Goal: Task Accomplishment & Management: Use online tool/utility

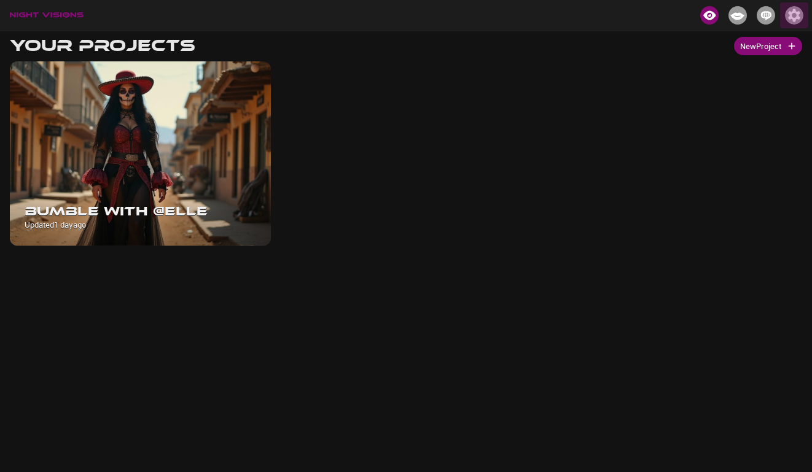
click at [791, 13] on img "button" at bounding box center [794, 15] width 18 height 18
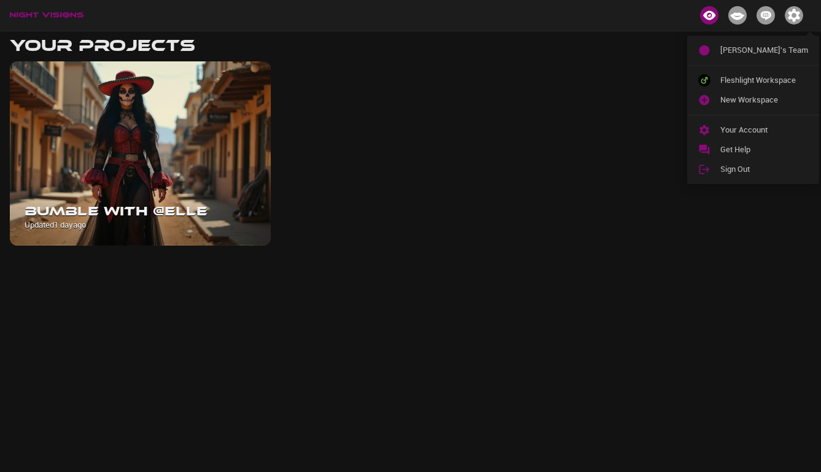
click at [347, 115] on div at bounding box center [410, 236] width 821 height 472
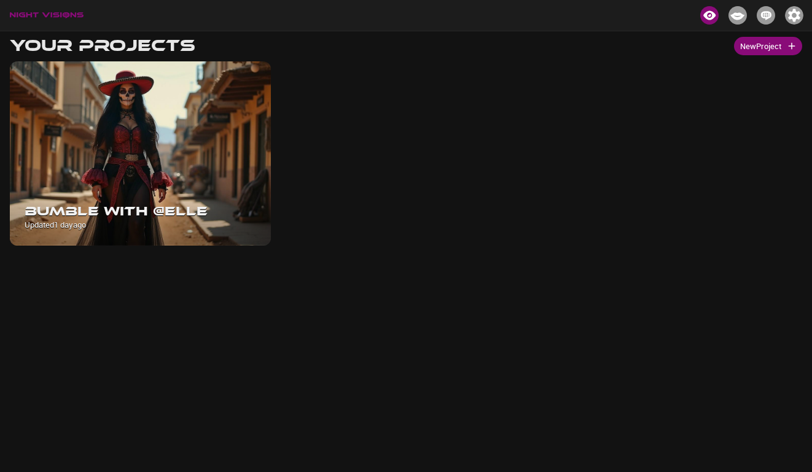
click at [770, 47] on button "New Project" at bounding box center [768, 46] width 68 height 19
click at [795, 16] on img "button" at bounding box center [794, 15] width 18 height 18
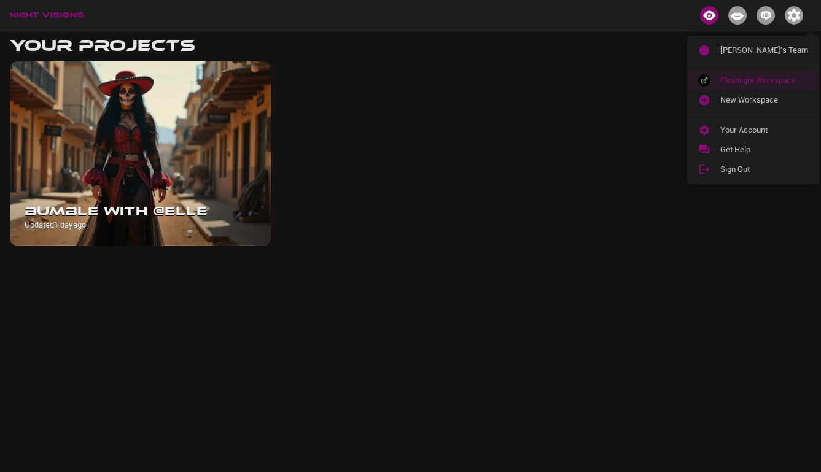
click at [735, 83] on span "Fleshlight Workspace" at bounding box center [764, 80] width 88 height 12
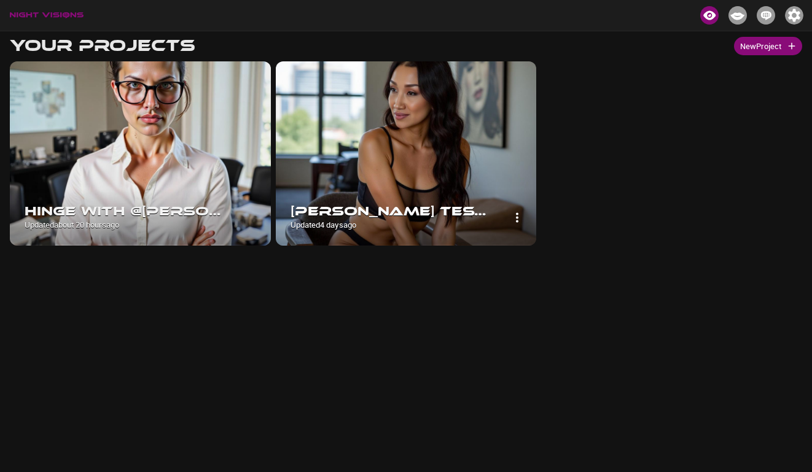
click at [472, 133] on img at bounding box center [406, 153] width 261 height 184
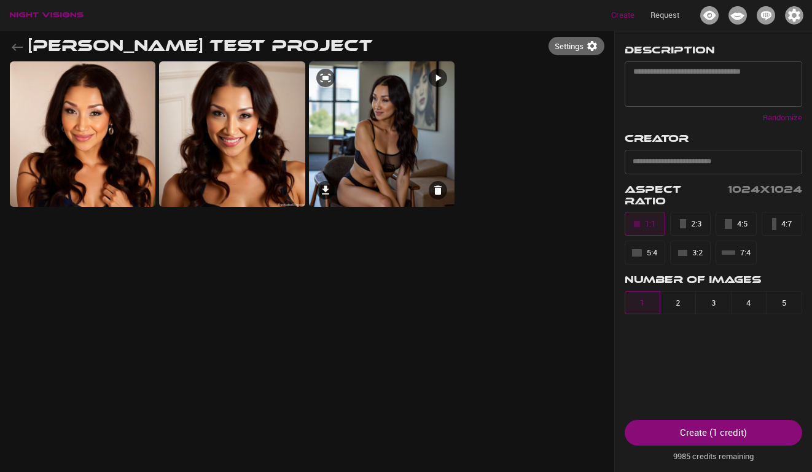
click at [365, 161] on img at bounding box center [382, 134] width 146 height 146
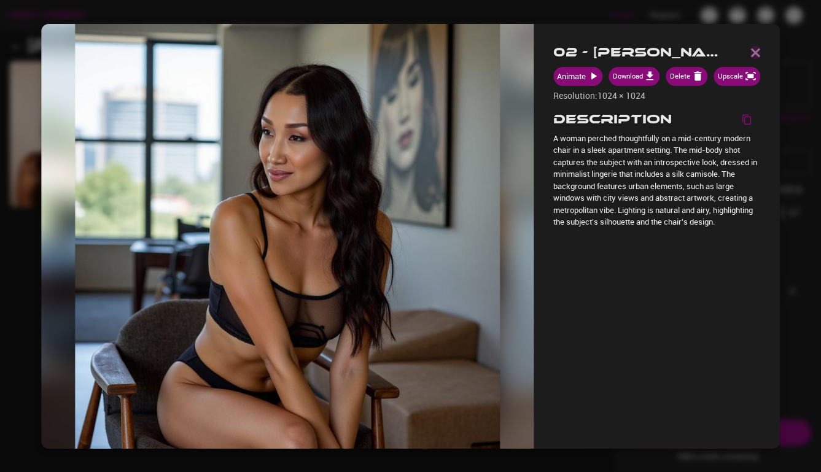
click at [756, 54] on img "button" at bounding box center [755, 52] width 10 height 9
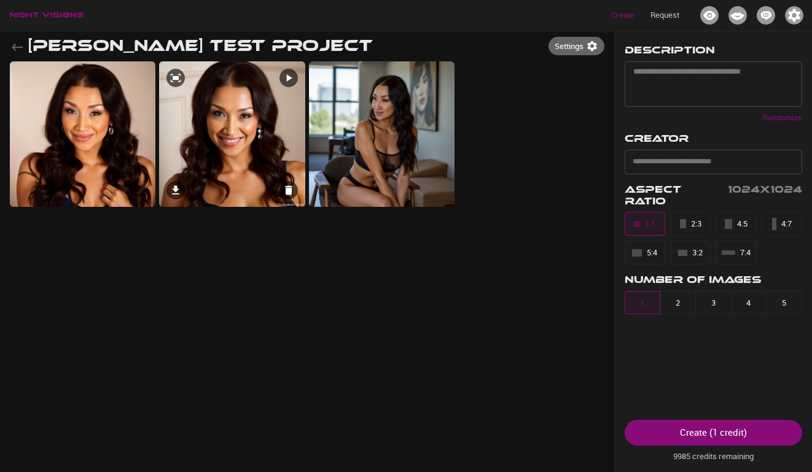
click at [225, 144] on img at bounding box center [232, 134] width 146 height 146
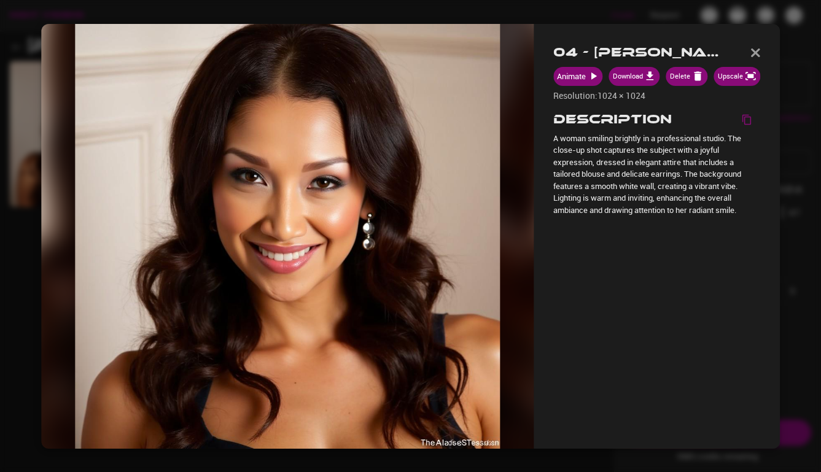
click at [414, 228] on img at bounding box center [287, 235] width 425 height 425
click at [756, 50] on img "button" at bounding box center [755, 52] width 10 height 9
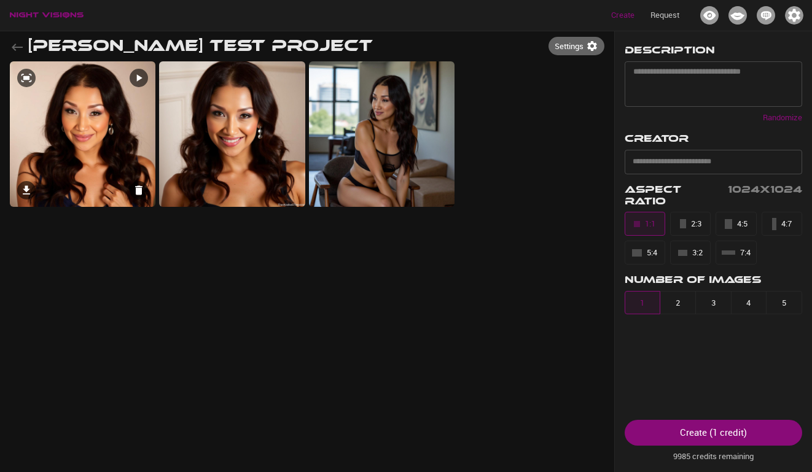
click at [95, 158] on img at bounding box center [83, 134] width 146 height 146
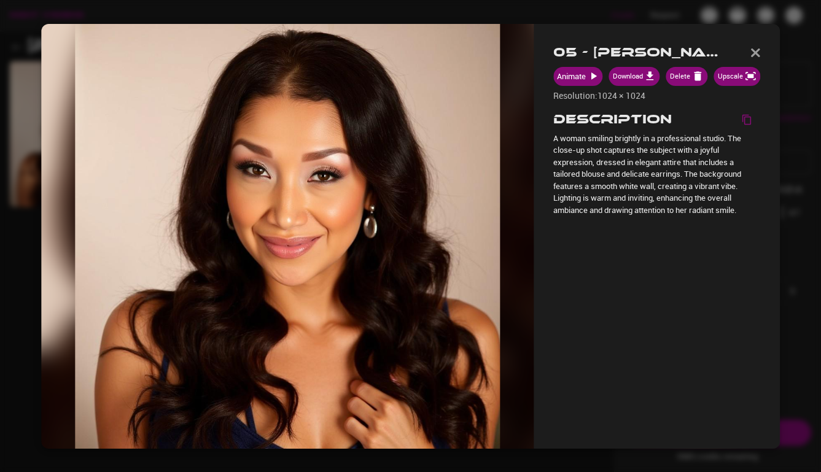
click at [757, 52] on img "button" at bounding box center [755, 52] width 10 height 9
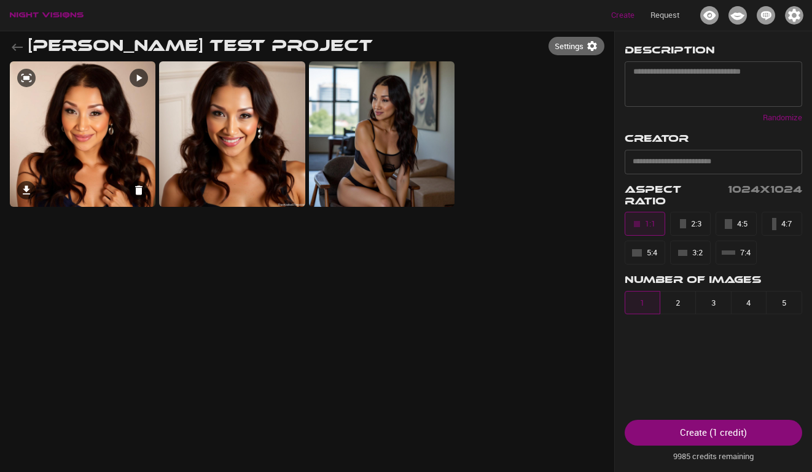
click at [114, 180] on img at bounding box center [83, 134] width 146 height 146
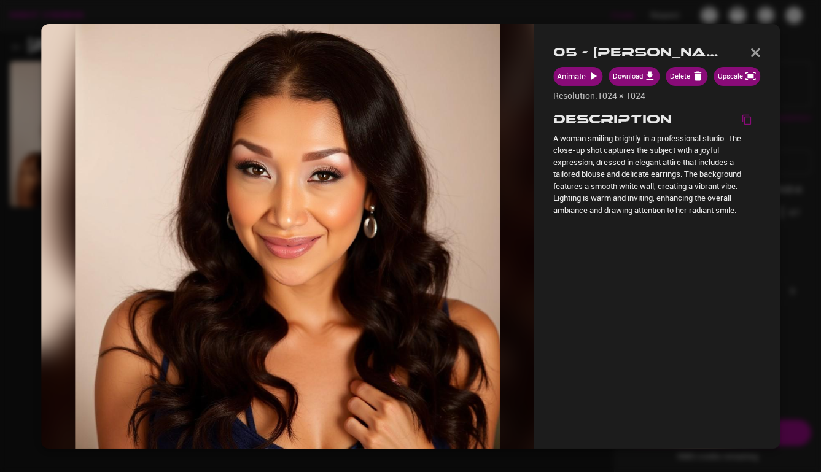
click at [751, 51] on img "button" at bounding box center [755, 52] width 10 height 9
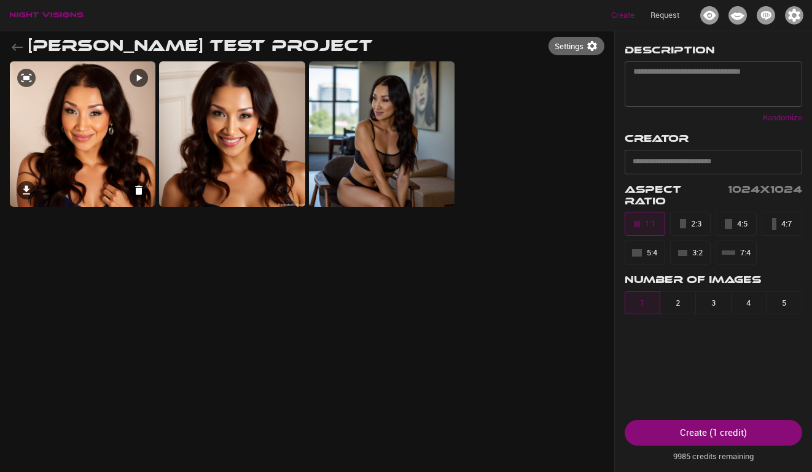
click at [139, 76] on icon at bounding box center [140, 77] width 6 height 7
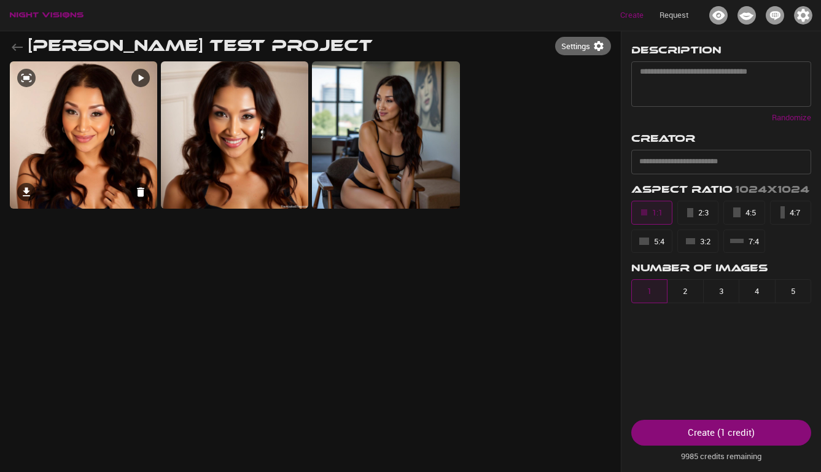
select select "**"
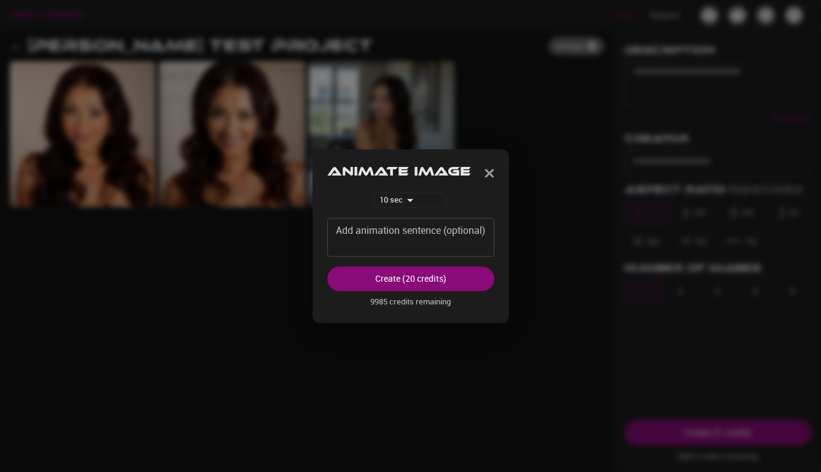
click at [493, 171] on img "button" at bounding box center [489, 173] width 10 height 9
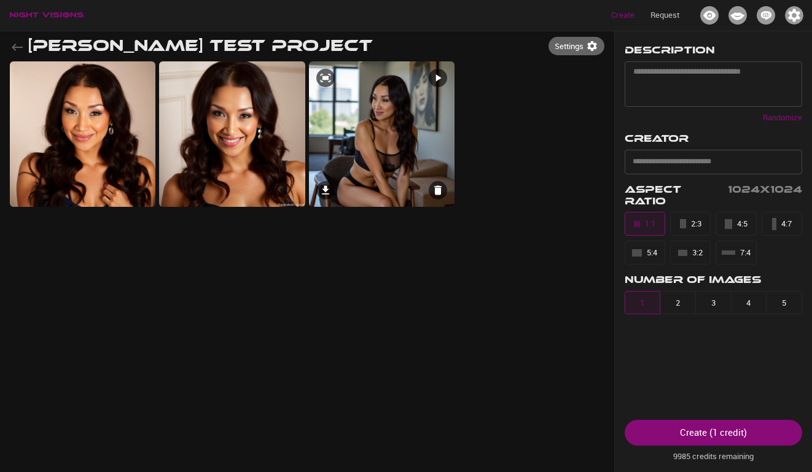
click at [437, 79] on icon at bounding box center [439, 77] width 6 height 7
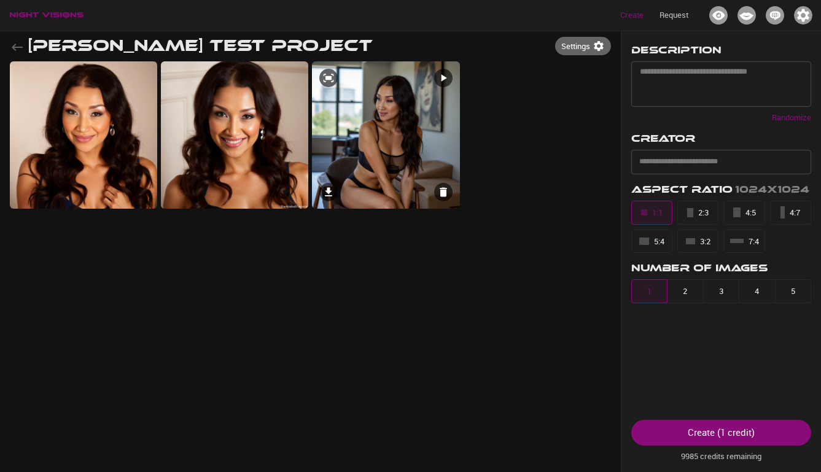
select select "**"
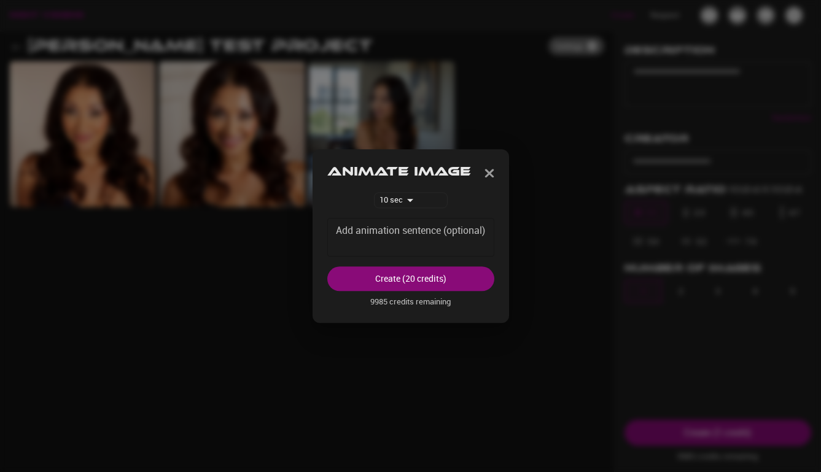
click at [381, 243] on textarea "Add animation sentence (optional)" at bounding box center [411, 237] width 150 height 28
type textarea "*"
type textarea "**********"
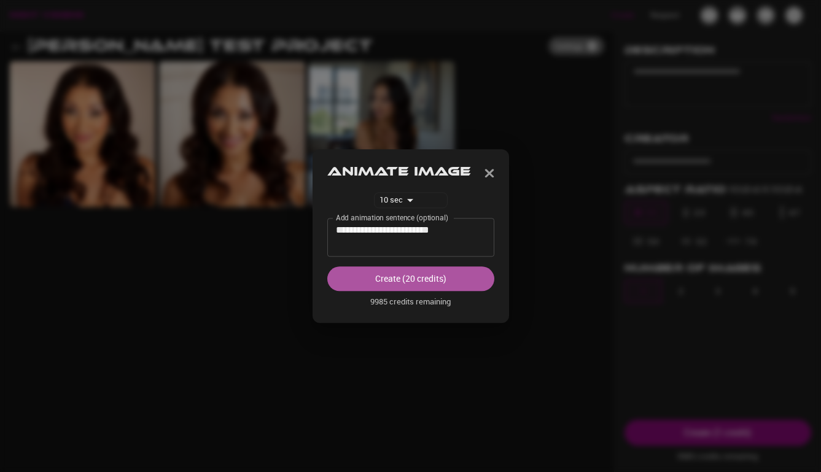
click at [410, 279] on button "Create (20 credits)" at bounding box center [410, 278] width 167 height 25
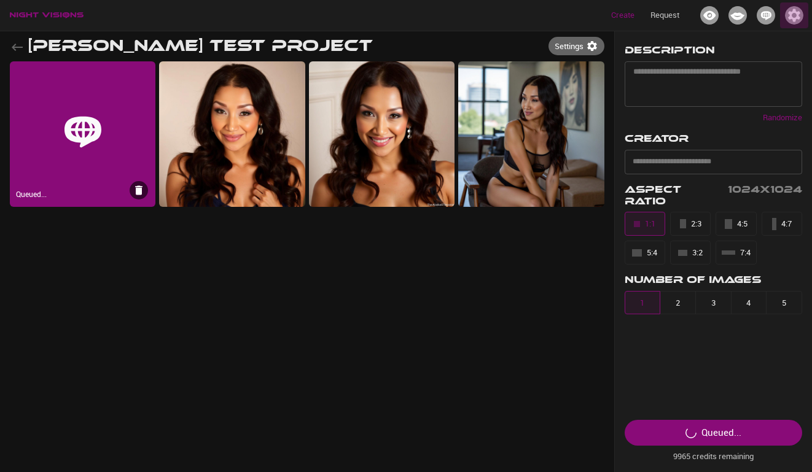
click at [794, 14] on img "button" at bounding box center [794, 15] width 18 height 18
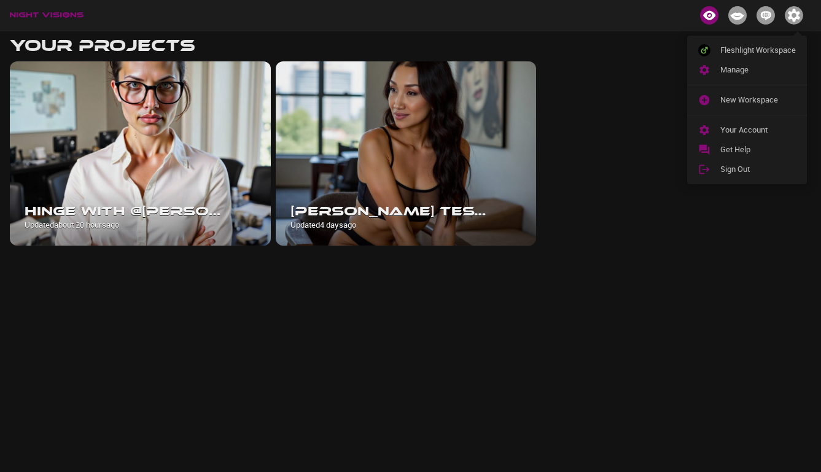
click at [795, 12] on div at bounding box center [410, 236] width 821 height 472
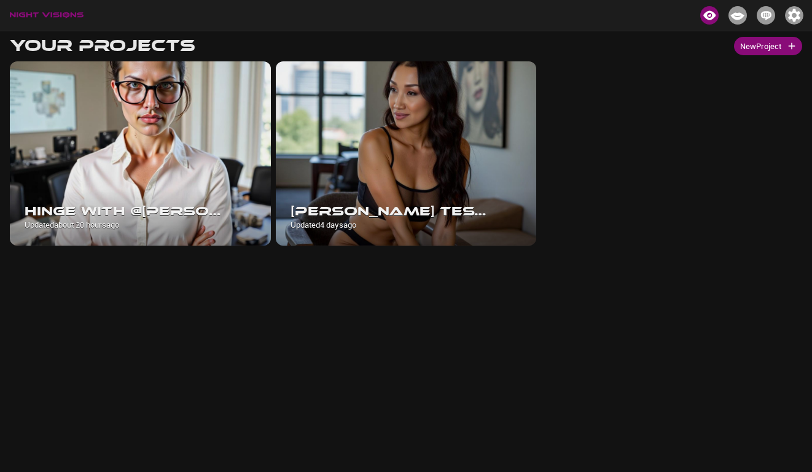
click at [795, 12] on img "button" at bounding box center [794, 15] width 18 height 18
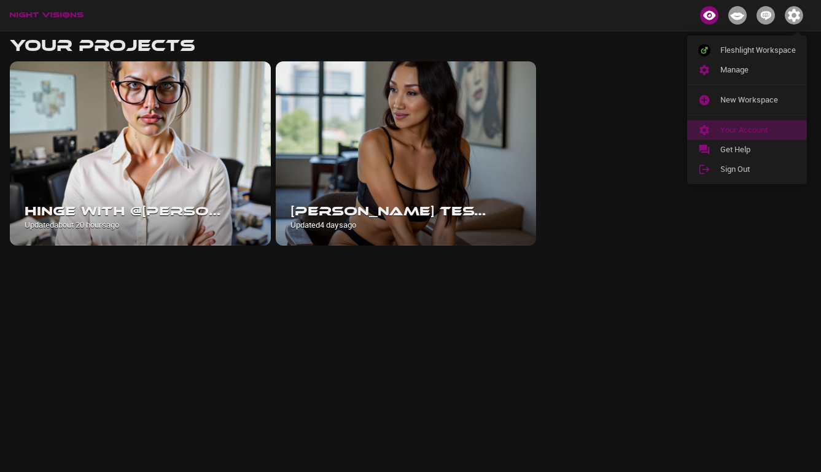
click at [749, 128] on span "Your Account" at bounding box center [758, 130] width 76 height 12
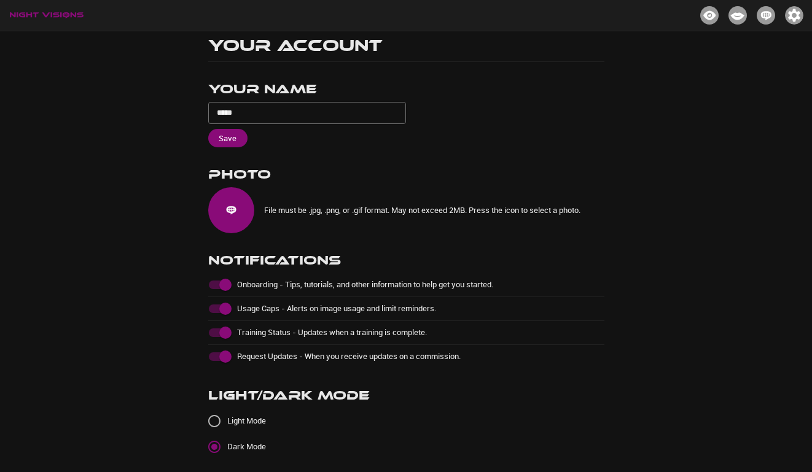
click at [794, 13] on img "button" at bounding box center [794, 15] width 18 height 18
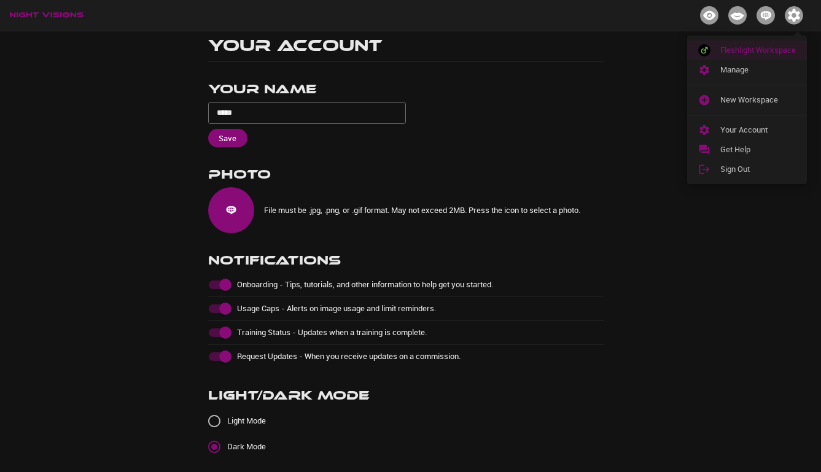
click at [742, 49] on span "Fleshlight Workspace" at bounding box center [758, 50] width 76 height 12
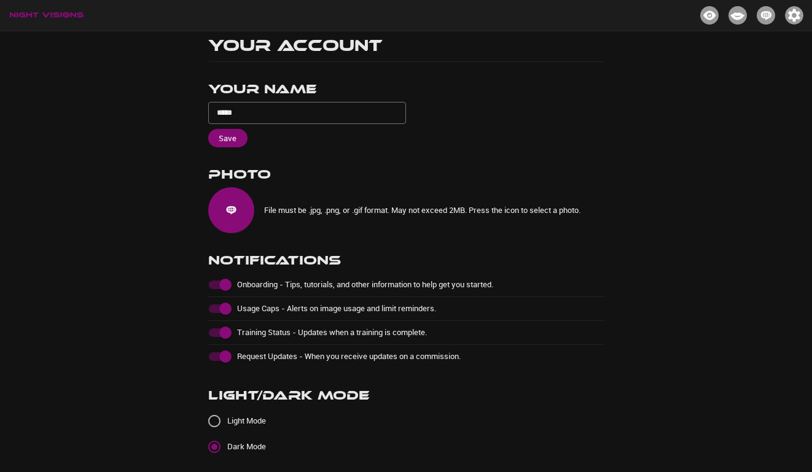
click at [796, 5] on button "button" at bounding box center [794, 15] width 28 height 26
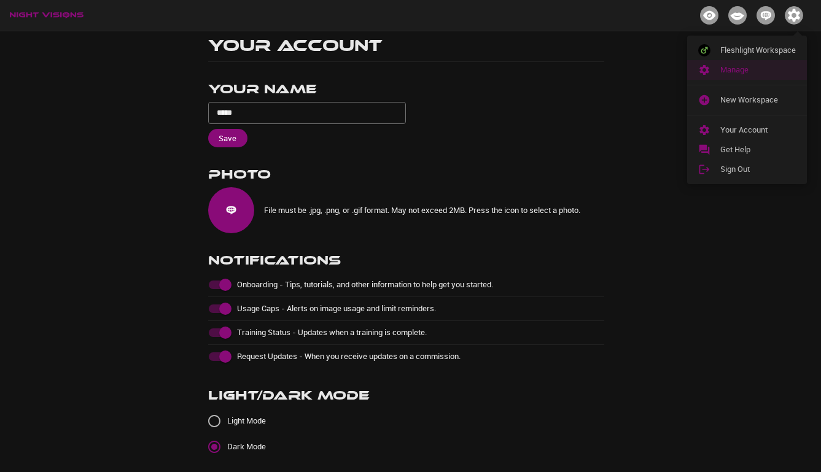
click at [747, 64] on span "Manage" at bounding box center [758, 70] width 76 height 12
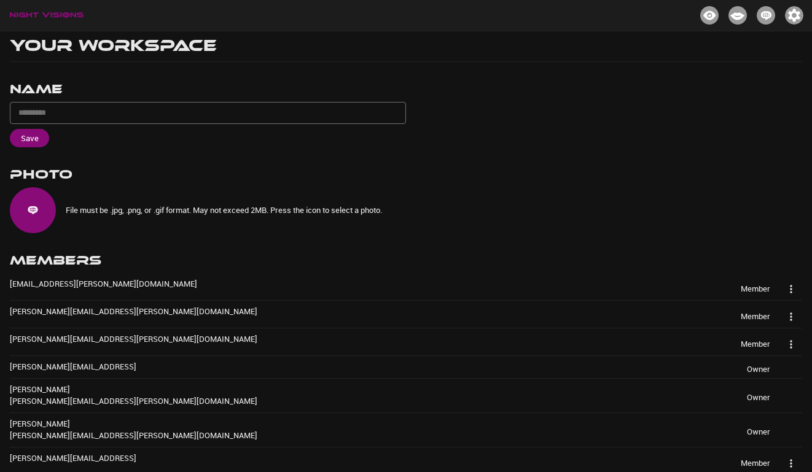
type input "**********"
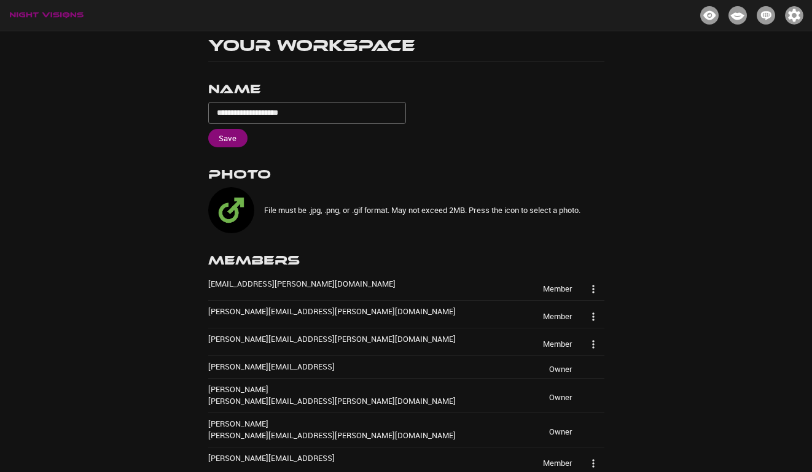
click at [796, 22] on img "button" at bounding box center [794, 15] width 18 height 18
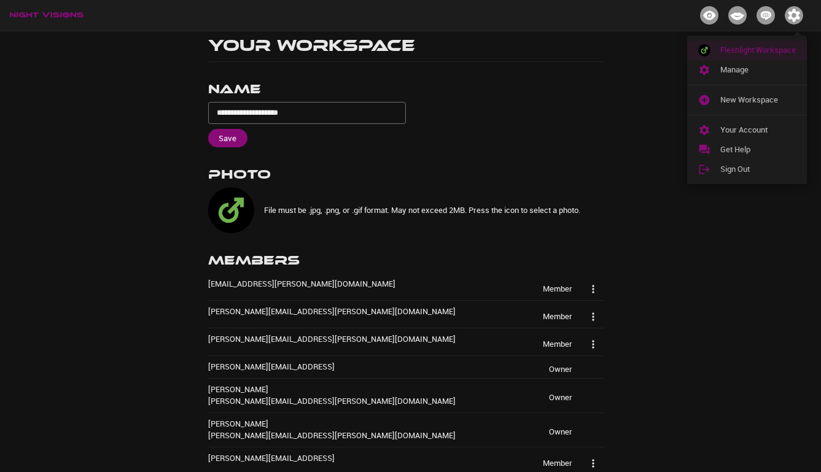
click at [749, 50] on span "Fleshlight Workspace" at bounding box center [758, 50] width 76 height 12
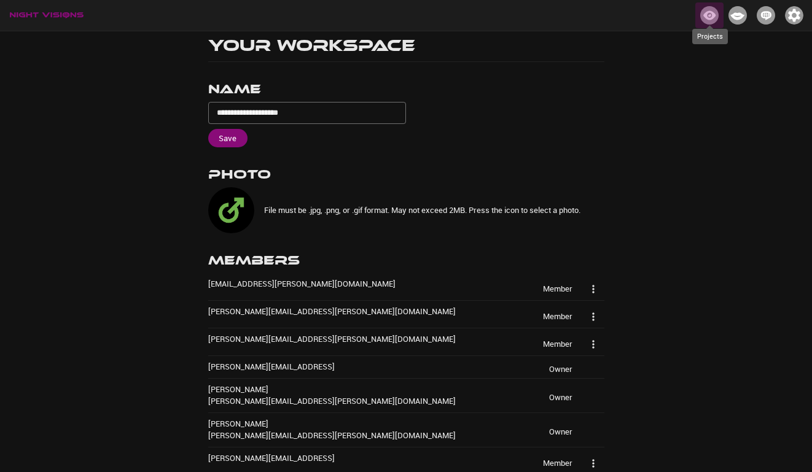
click at [713, 17] on img "Projects" at bounding box center [709, 15] width 18 height 18
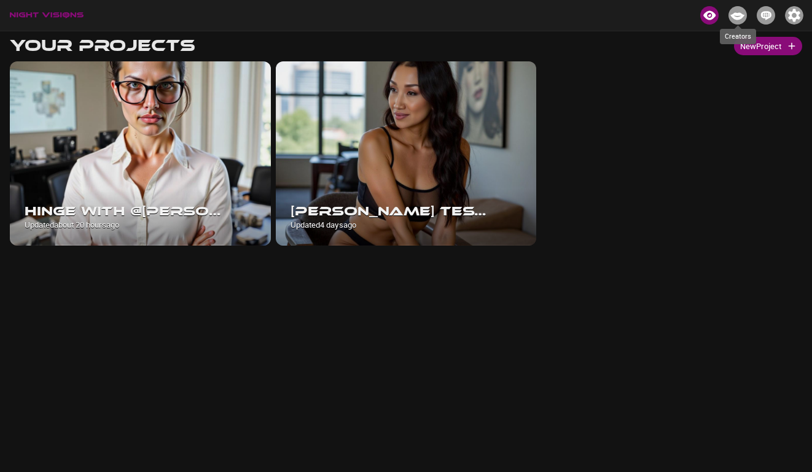
click at [736, 14] on img "Creators" at bounding box center [737, 15] width 18 height 18
